Goal: Information Seeking & Learning: Find specific fact

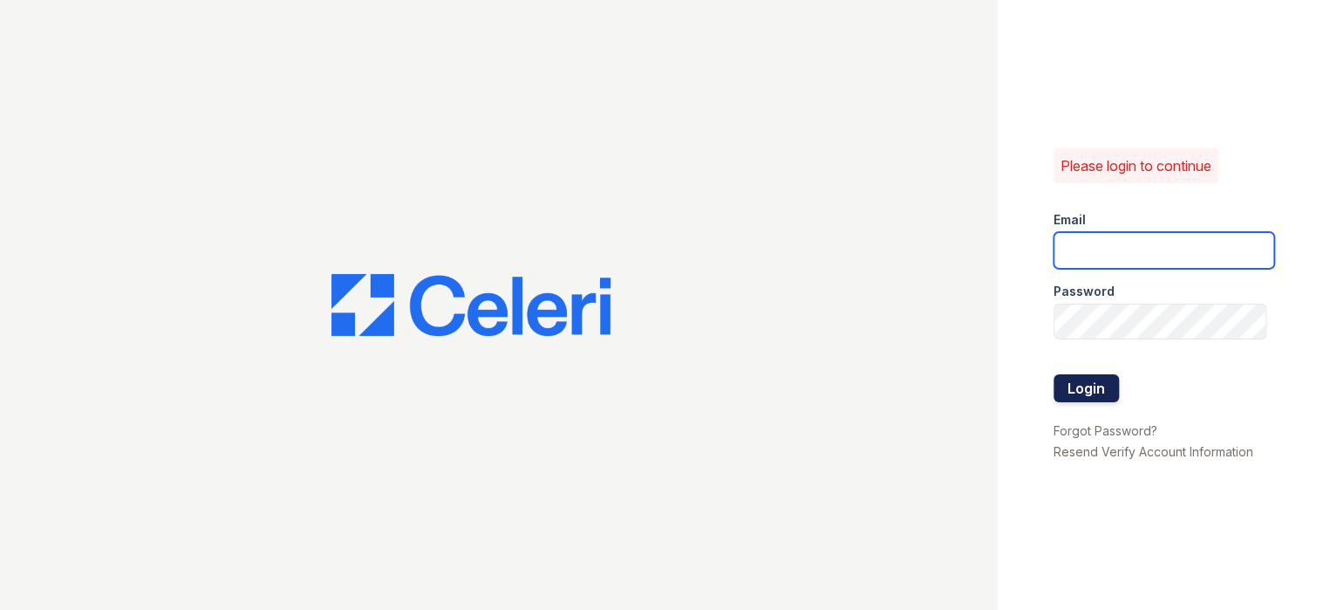
type input "prescottpark1@cafmanagement.com"
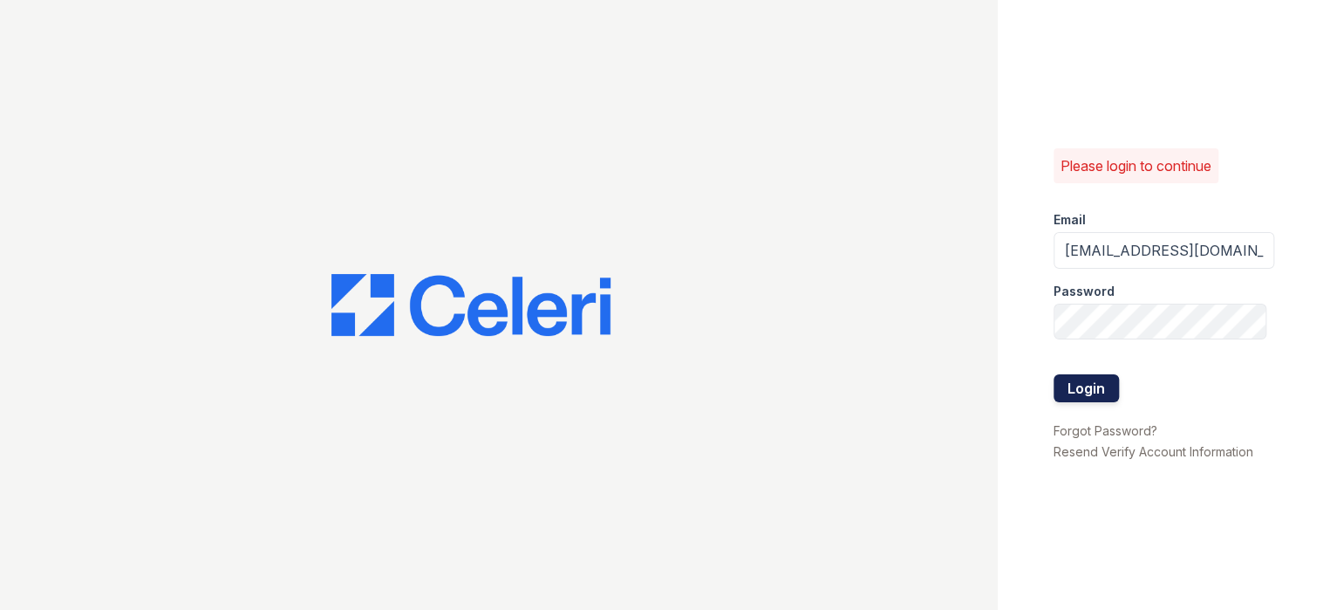
click at [1093, 392] on button "Login" at bounding box center [1086, 388] width 65 height 28
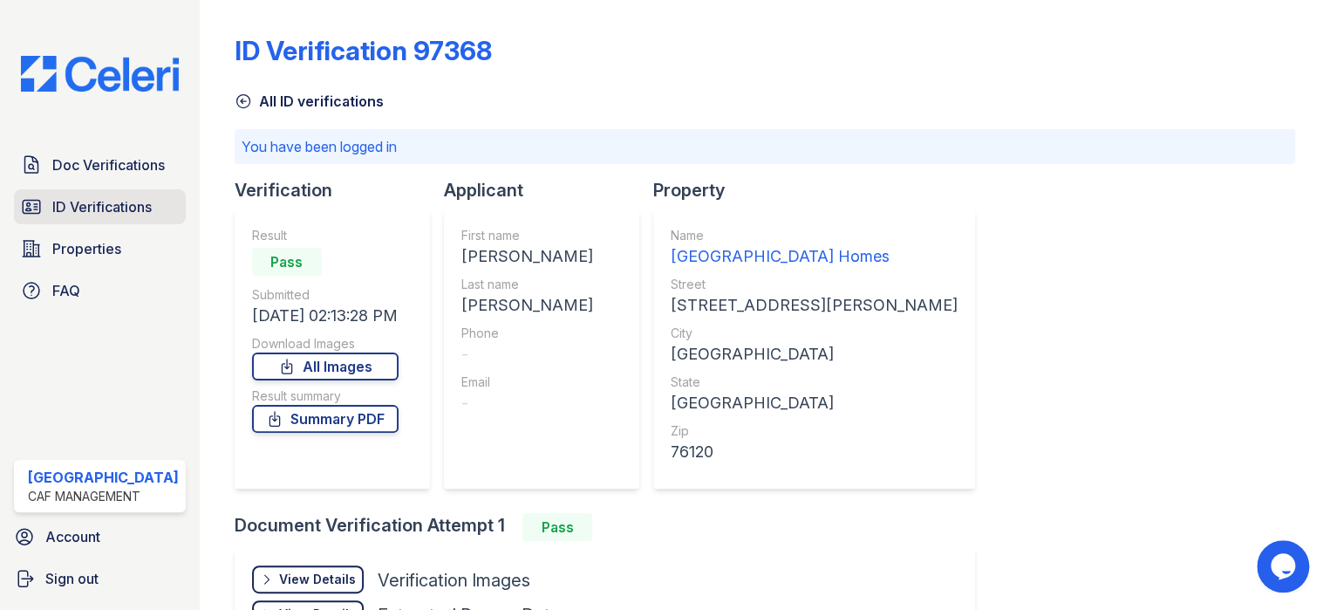
click at [107, 204] on span "ID Verifications" at bounding box center [101, 206] width 99 height 21
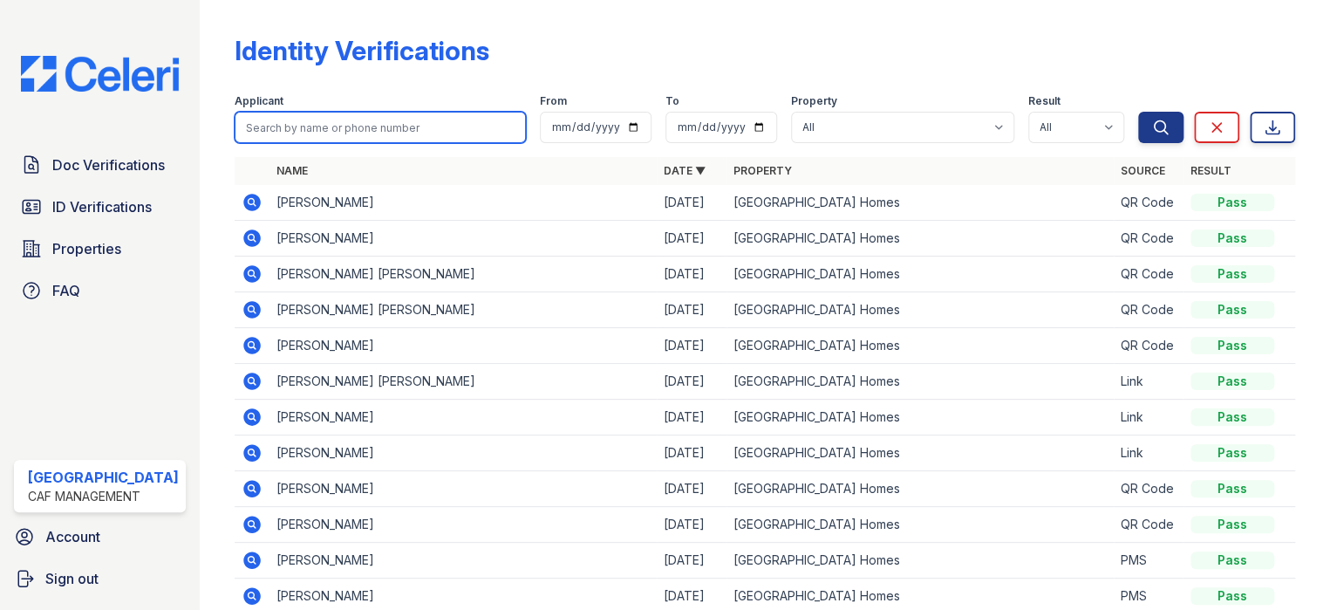
paste input "deitria"
type input "deitria"
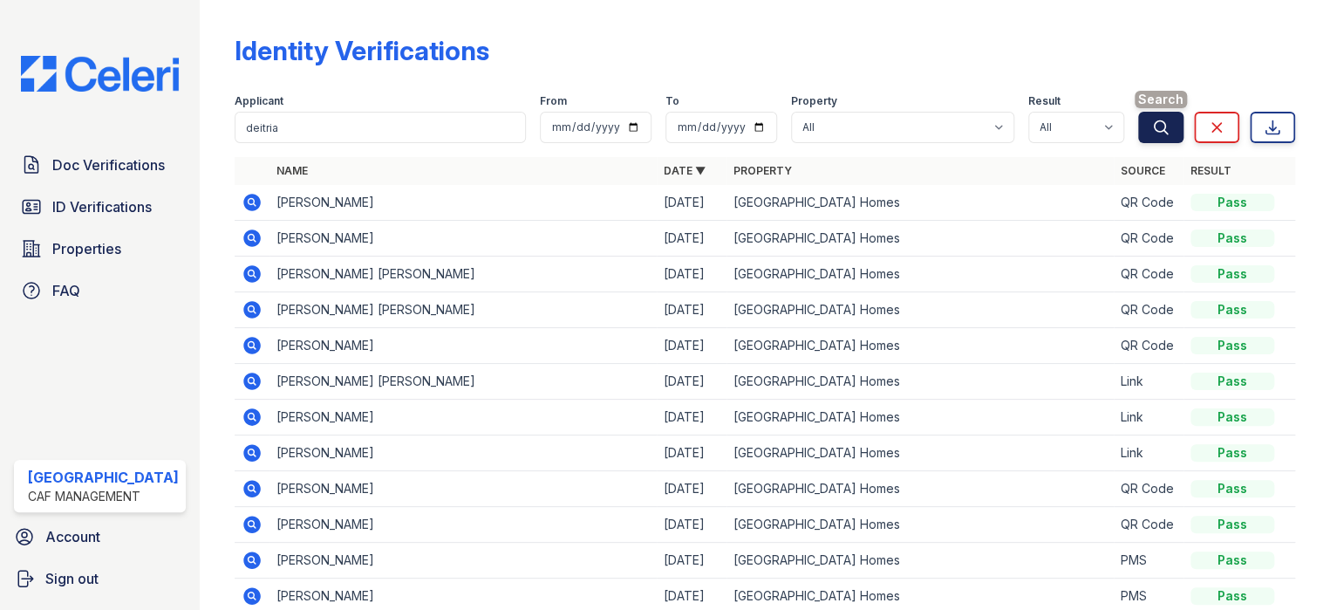
click at [1152, 125] on icon "submit" at bounding box center [1160, 127] width 17 height 17
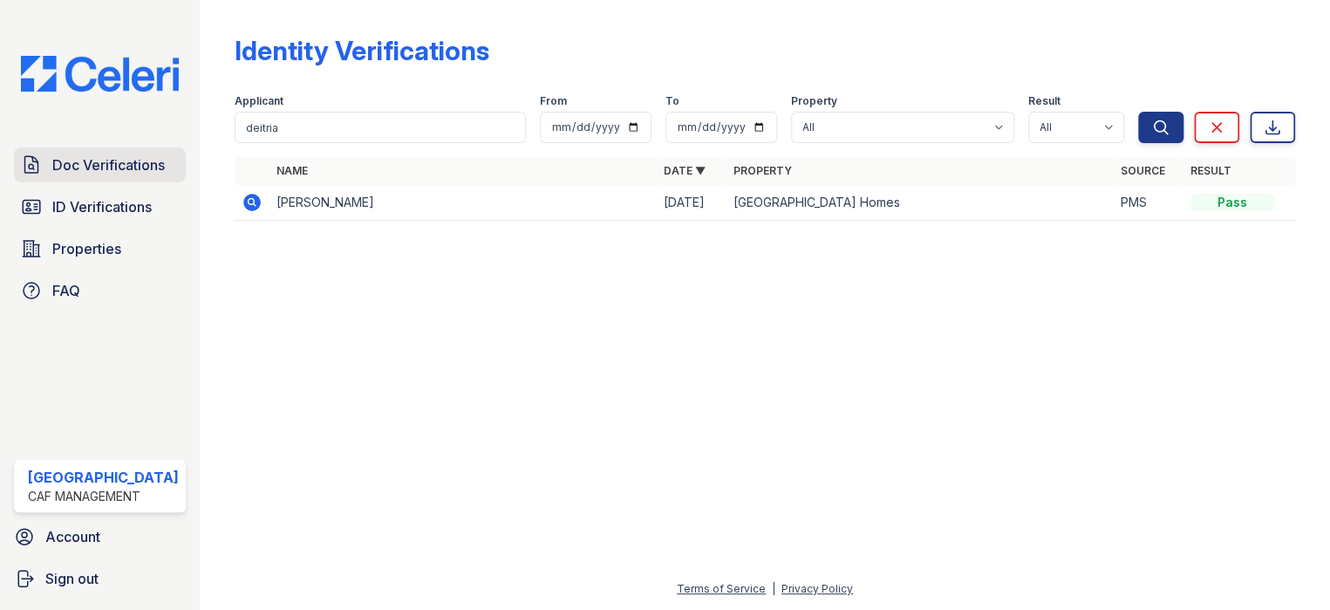
click at [102, 156] on span "Doc Verifications" at bounding box center [108, 164] width 113 height 21
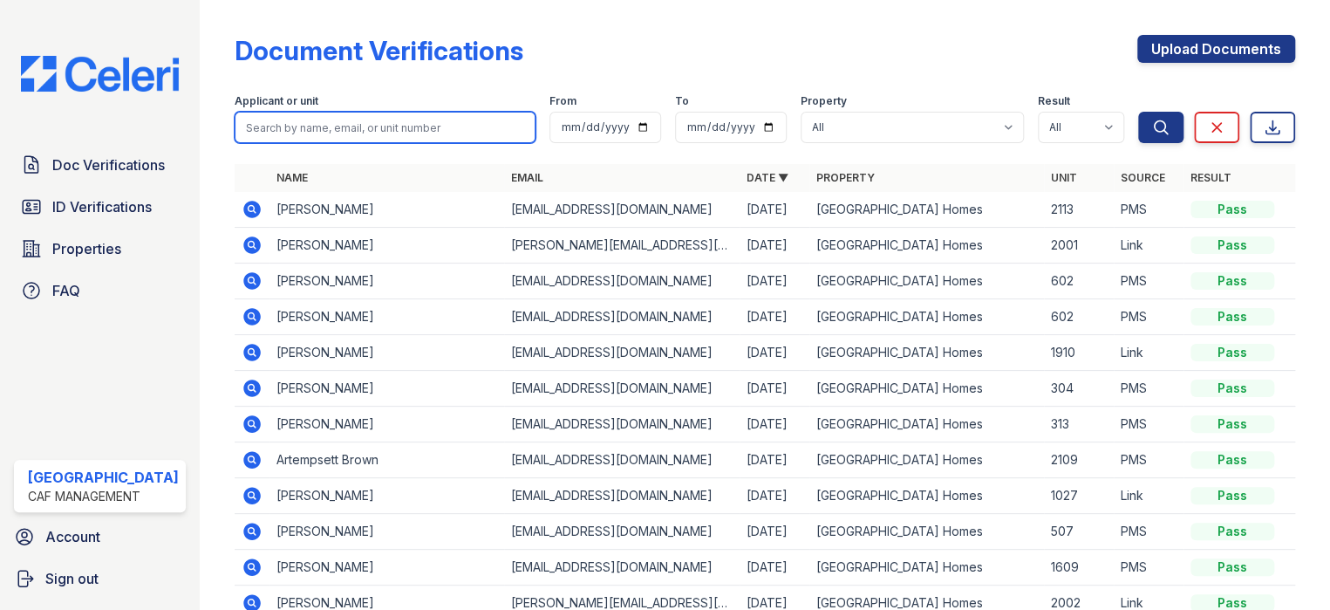
paste input "deitria"
type input "deitria"
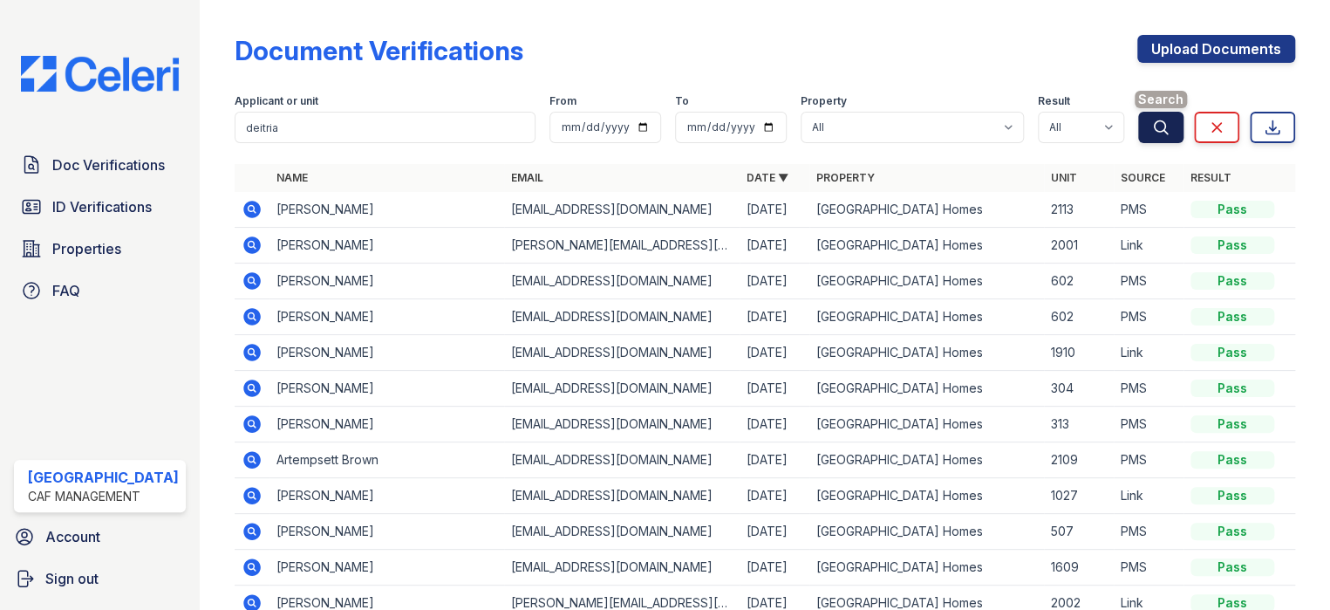
click at [1138, 118] on button "Search" at bounding box center [1160, 127] width 45 height 31
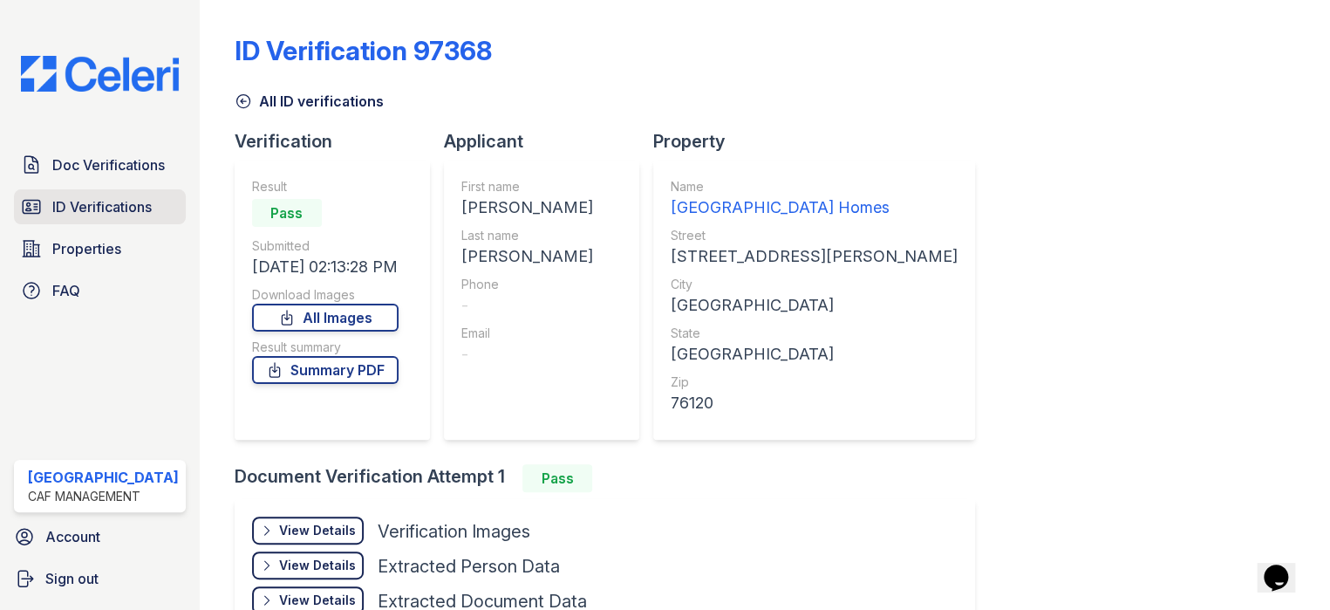
click at [78, 205] on span "ID Verifications" at bounding box center [101, 206] width 99 height 21
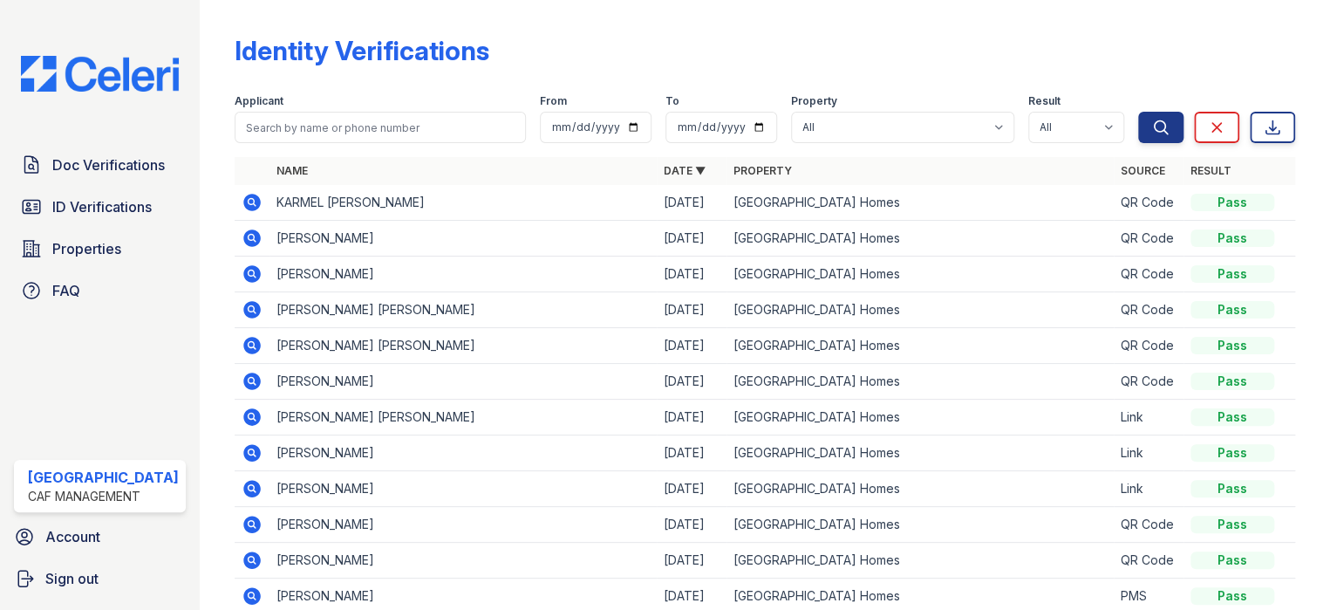
click at [243, 202] on icon at bounding box center [251, 202] width 17 height 17
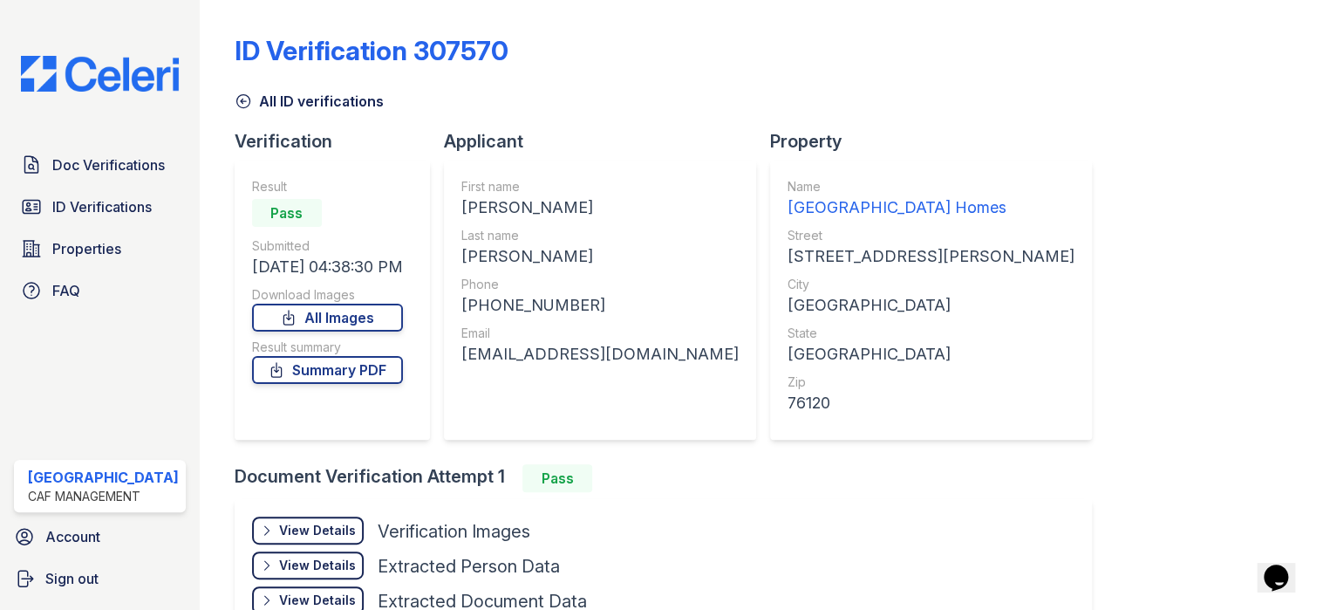
drag, startPoint x: 458, startPoint y: 203, endPoint x: 588, endPoint y: 208, distance: 130.0
click at [588, 208] on div "First name KARMEL YVETTE Last name SHAW Phone +18175001792 Email karmen944@yaho…" at bounding box center [600, 300] width 312 height 279
copy div "KARMEL YVETTE"
drag, startPoint x: 462, startPoint y: 251, endPoint x: 504, endPoint y: 256, distance: 42.1
click at [504, 256] on div "SHAW" at bounding box center [599, 256] width 277 height 24
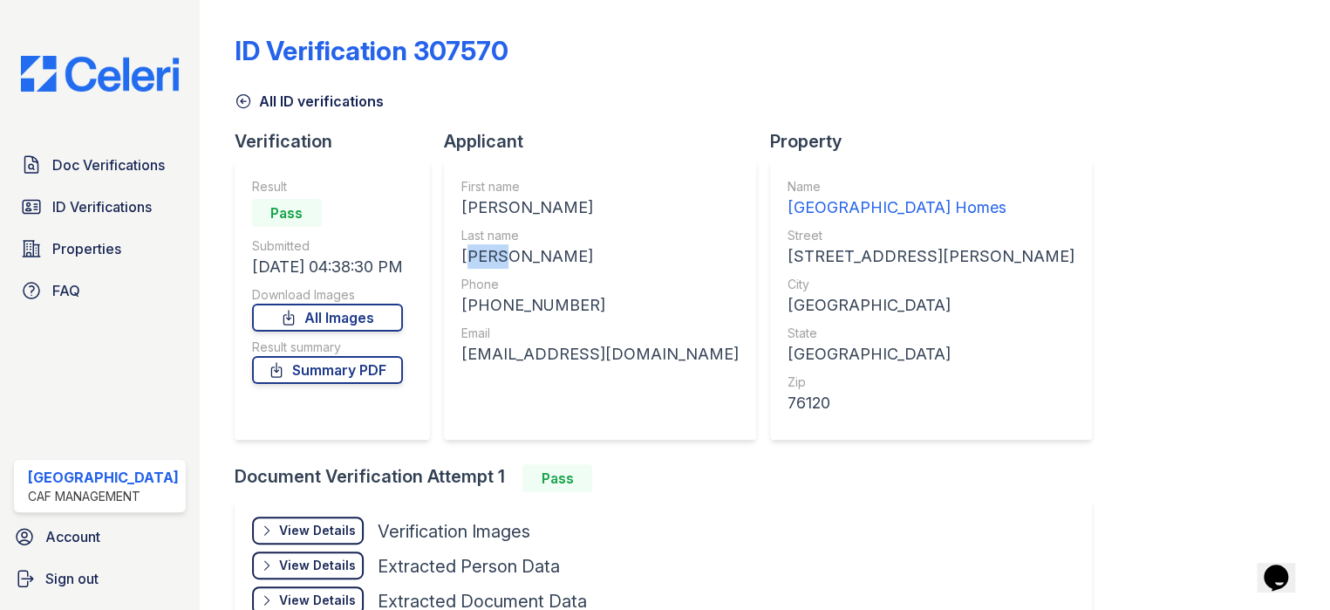
copy div "SHAW"
drag, startPoint x: 462, startPoint y: 297, endPoint x: 572, endPoint y: 309, distance: 110.6
click at [572, 309] on div "+18175001792" at bounding box center [599, 305] width 277 height 24
copy div "+18175001792"
drag, startPoint x: 466, startPoint y: 352, endPoint x: 639, endPoint y: 357, distance: 172.8
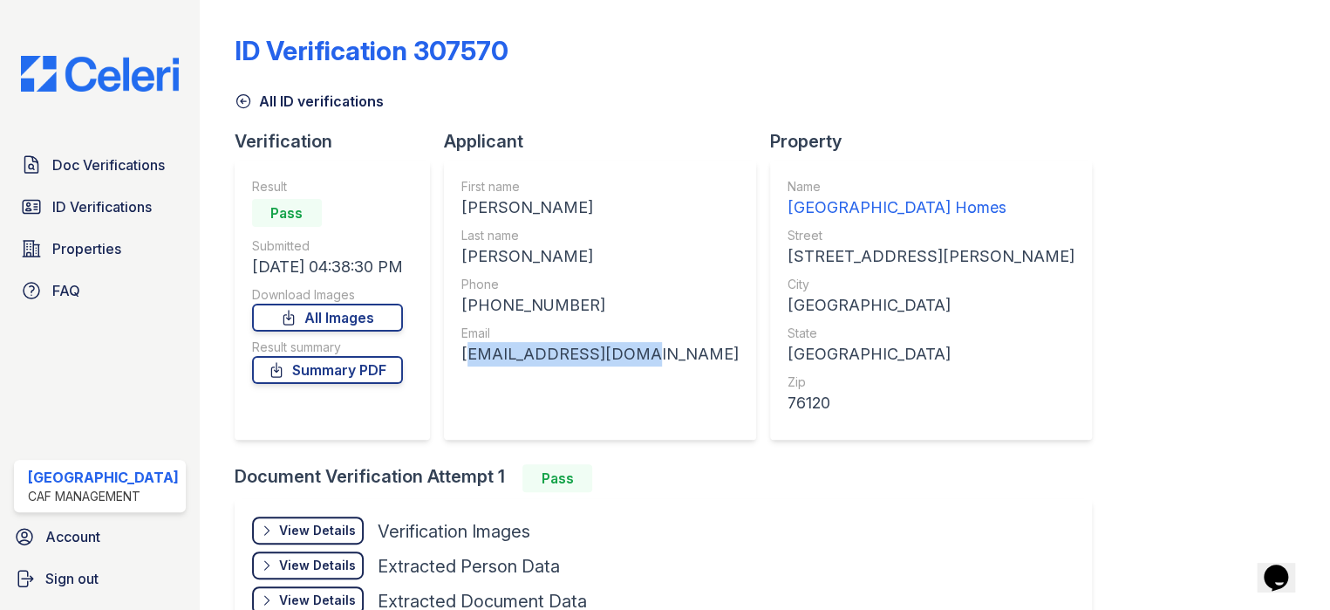
click at [657, 359] on div "First name KARMEL YVETTE Last name SHAW Phone +18175001792 Email karmen944@yaho…" at bounding box center [600, 300] width 312 height 279
copy div "karmen944@yahoo.com"
drag, startPoint x: 494, startPoint y: 258, endPoint x: 527, endPoint y: 263, distance: 33.4
click at [536, 263] on div "First name KARMEL YVETTE Last name SHAW Phone +18175001792 Email karmen944@yaho…" at bounding box center [600, 300] width 312 height 279
copy div "SHAW"
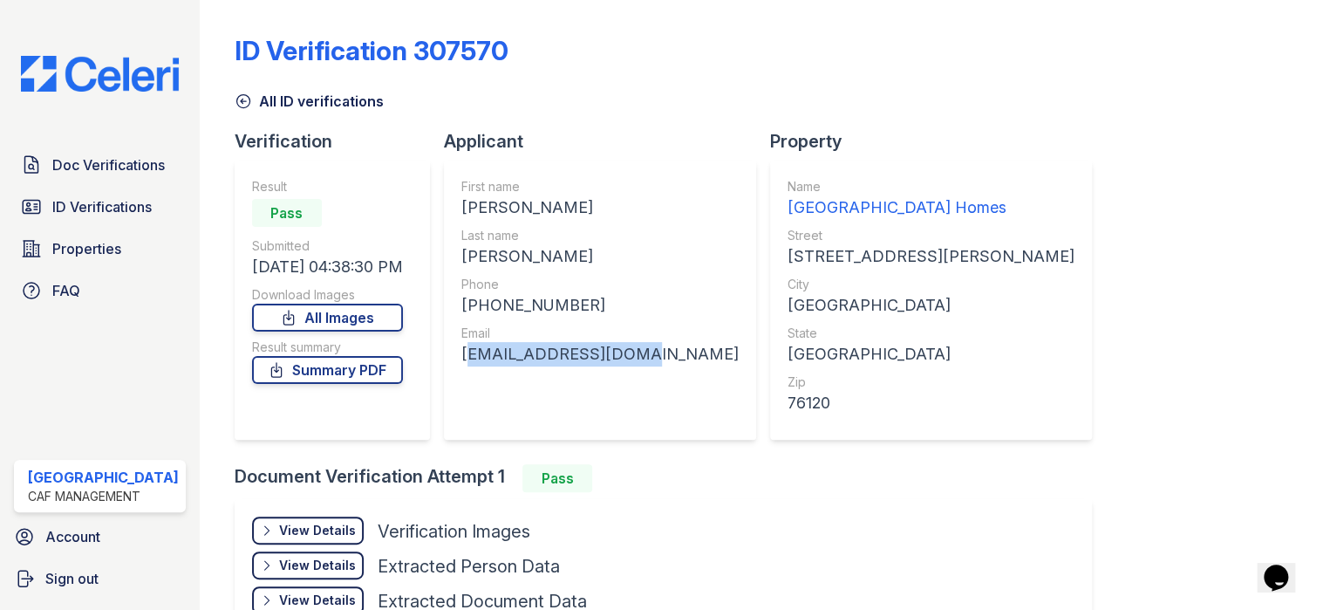
drag, startPoint x: 648, startPoint y: 353, endPoint x: 449, endPoint y: 360, distance: 199.0
click at [449, 360] on div "First name KARMEL YVETTE Last name SHAW Phone +18175001792 Email karmen944@yaho…" at bounding box center [600, 300] width 312 height 279
copy div "karmen944@yahoo.com"
